Goal: Book appointment/travel/reservation

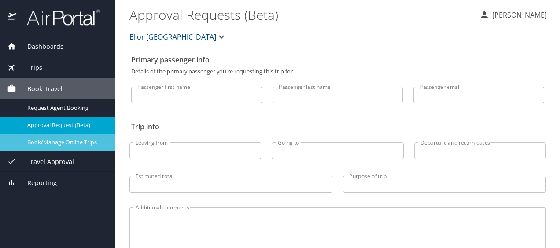
click at [59, 144] on span "Book/Manage Online Trips" at bounding box center [66, 142] width 78 height 8
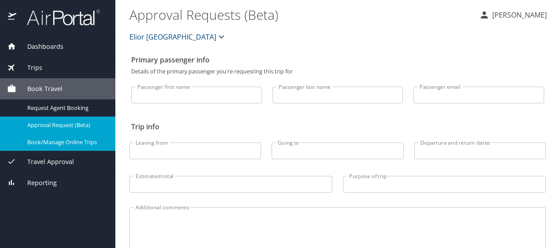
click at [50, 141] on span "Book/Manage Online Trips" at bounding box center [66, 142] width 78 height 8
